Goal: Find specific page/section: Find specific page/section

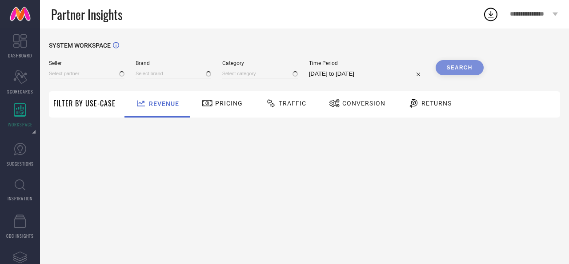
type input "All"
type input "1 STOP FASHION"
type input "All"
